Goal: Find specific page/section

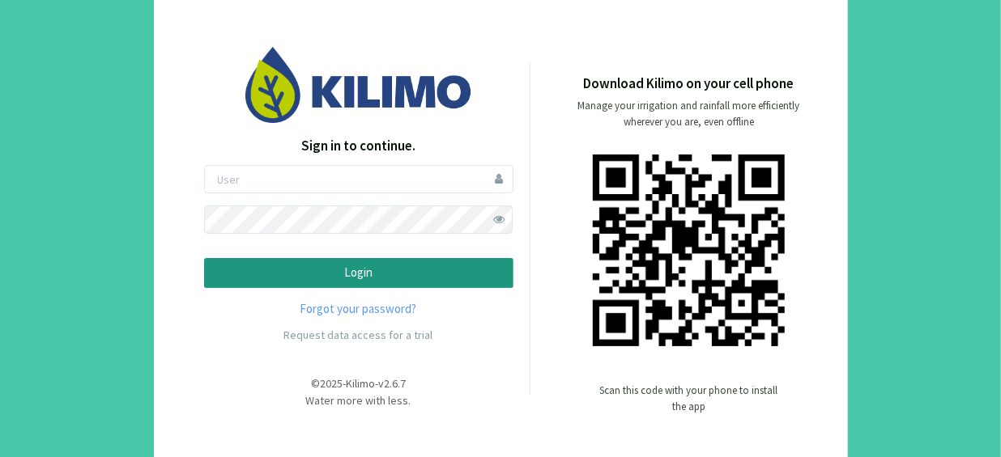
click at [389, 153] on p "Sign in to continue." at bounding box center [358, 146] width 309 height 21
click at [385, 178] on input "email" at bounding box center [358, 179] width 309 height 28
type input "[EMAIL_ADDRESS][DOMAIN_NAME]"
click at [503, 214] on span at bounding box center [499, 220] width 28 height 28
click at [204, 258] on button "Login" at bounding box center [358, 273] width 309 height 30
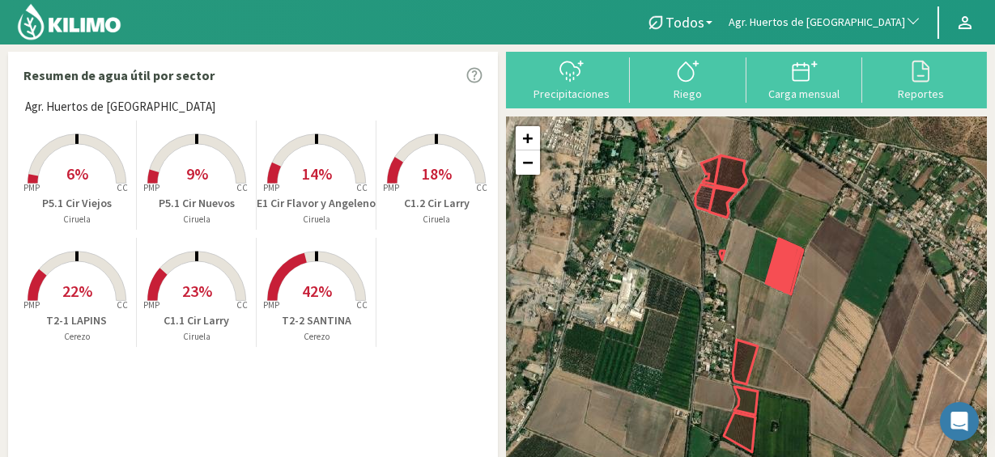
click at [849, 29] on span "Agr. Huertos de [GEOGRAPHIC_DATA]" at bounding box center [817, 23] width 177 height 16
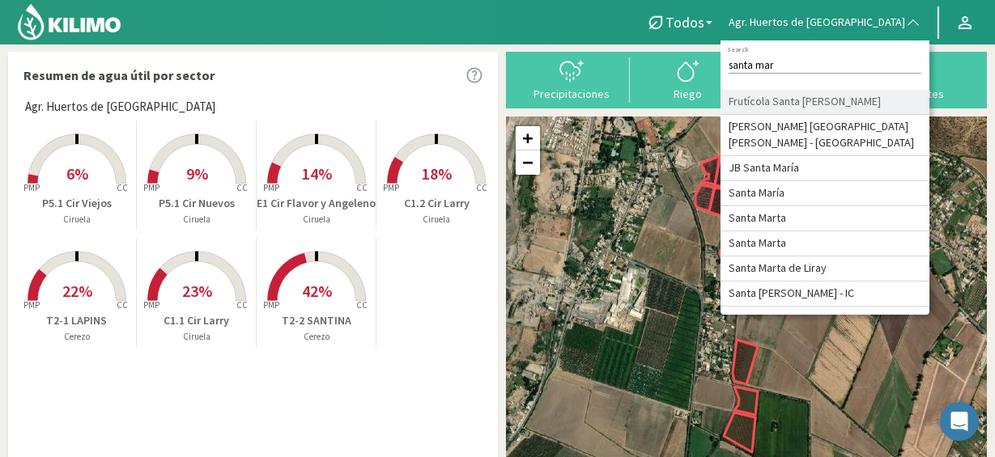
type input "santa mar"
click at [815, 115] on li "Frutícola Santa [PERSON_NAME]" at bounding box center [825, 102] width 209 height 25
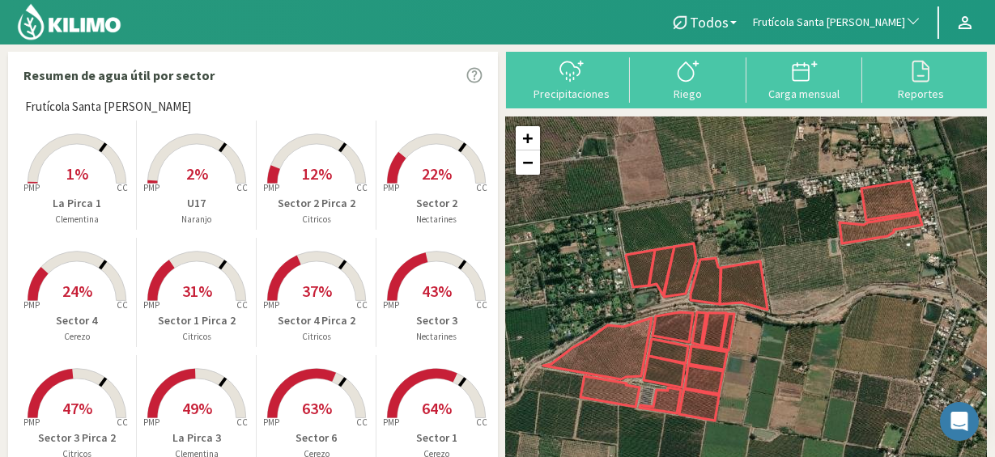
scroll to position [131, 0]
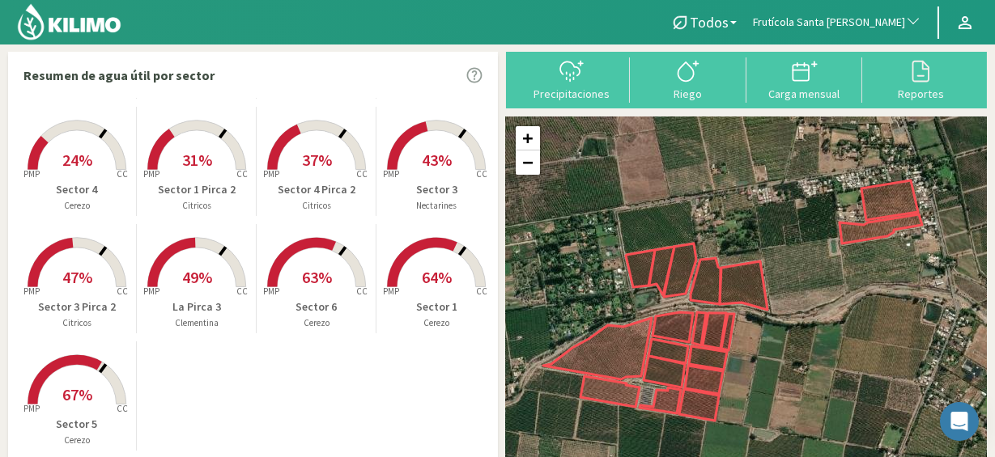
click at [441, 296] on rect at bounding box center [437, 289] width 130 height 130
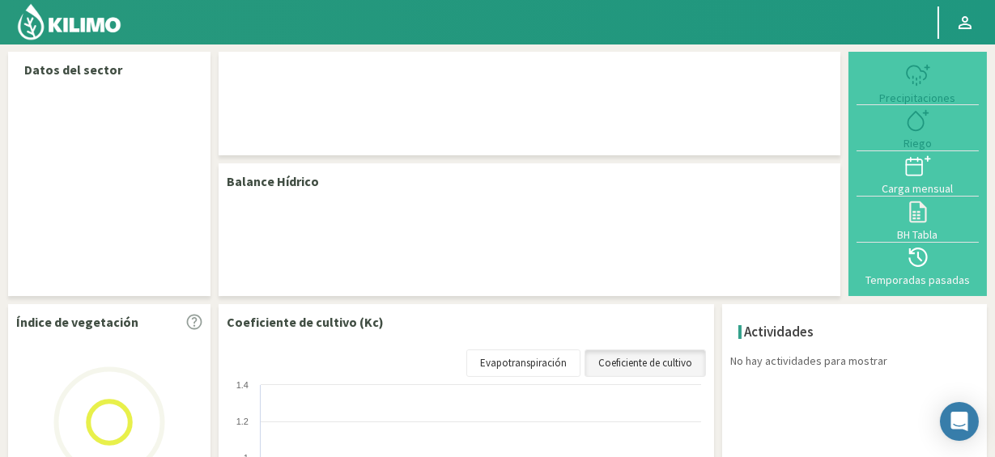
select select "115: Object"
select select "2: Object"
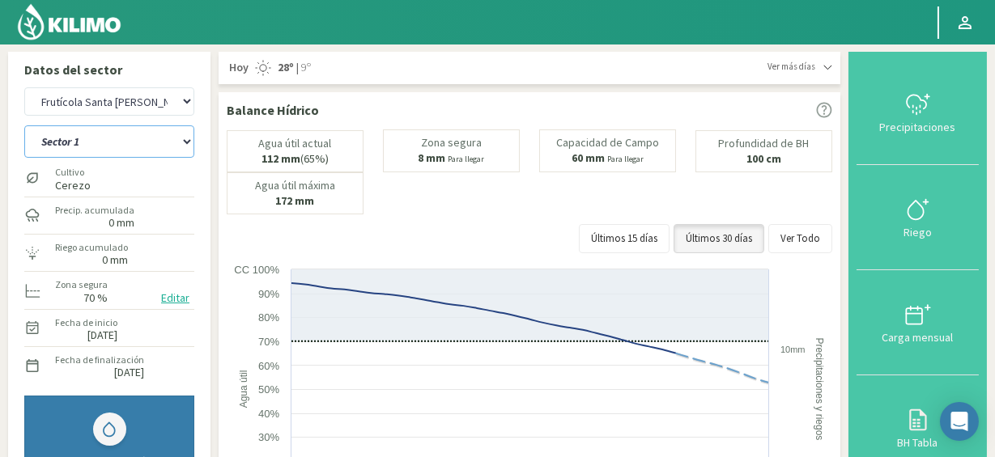
click at [147, 146] on select "La Pirca 1 La Pirca 3 Sector 1 Sector 1 Pirca 2 Sector 2 Sector 2 Pirca 2 Secto…" at bounding box center [109, 141] width 170 height 32
click at [151, 133] on select "La Pirca 1 La Pirca 3 Sector 1 Sector 1 Pirca 2 Sector 2 Sector 2 Pirca 2 Secto…" at bounding box center [109, 141] width 170 height 32
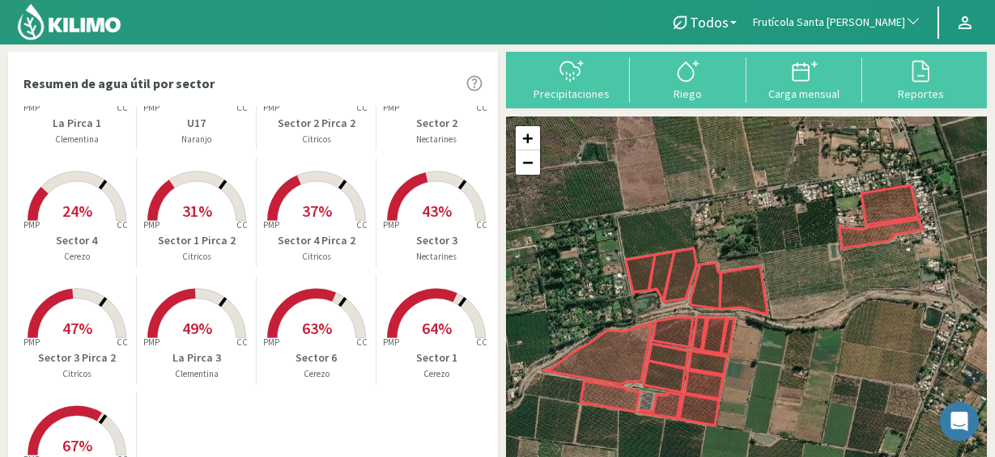
scroll to position [131, 0]
